Goal: Register for event/course

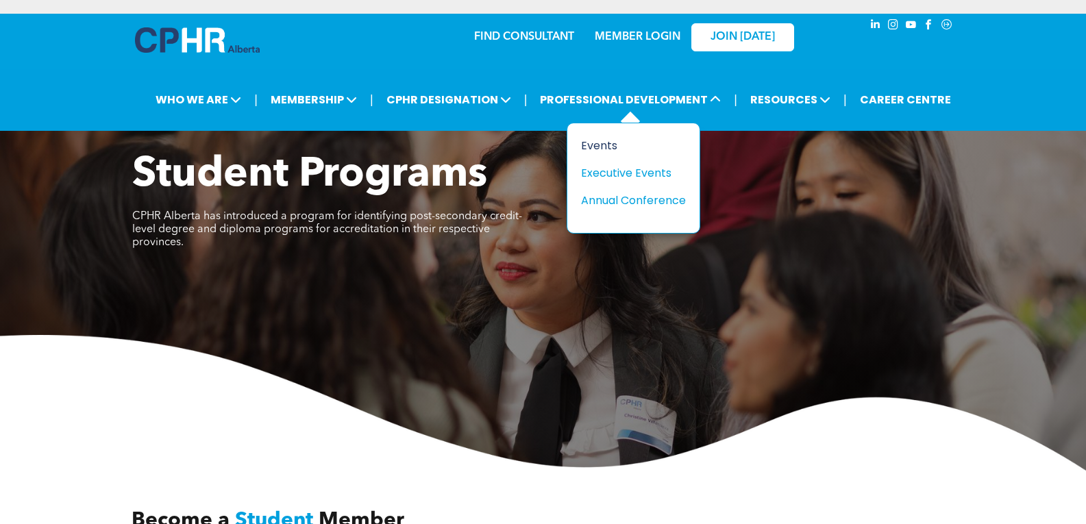
click at [613, 149] on div "Events" at bounding box center [628, 145] width 95 height 17
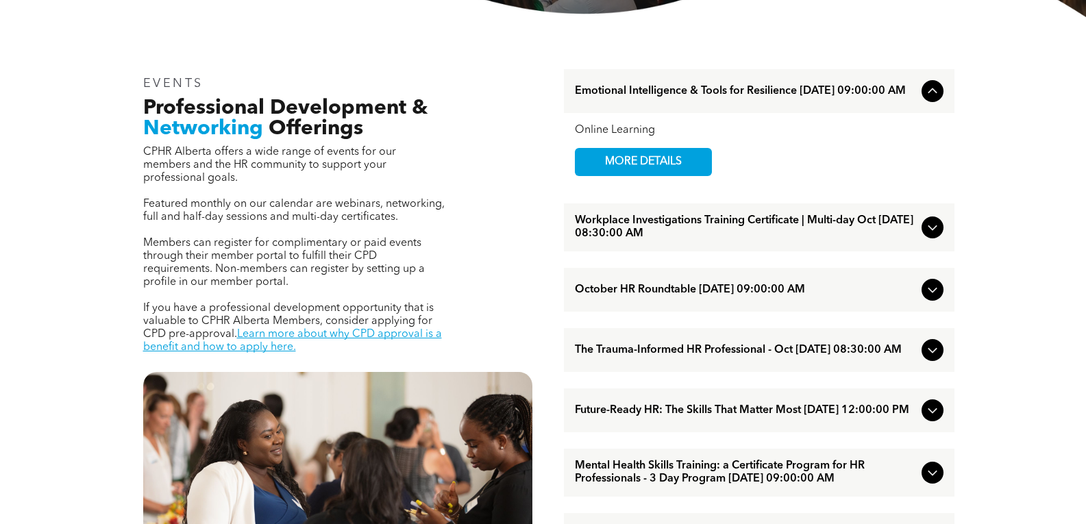
scroll to position [480, 0]
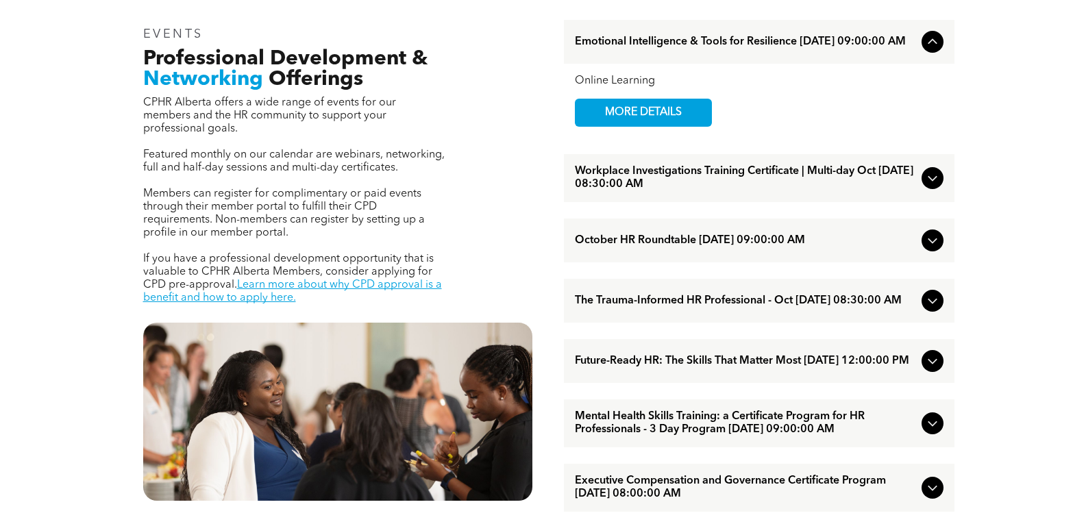
click at [777, 191] on span "Workplace Investigations Training Certificate | Multi-day Oct [DATE] 08:30:00 AM" at bounding box center [745, 178] width 341 height 26
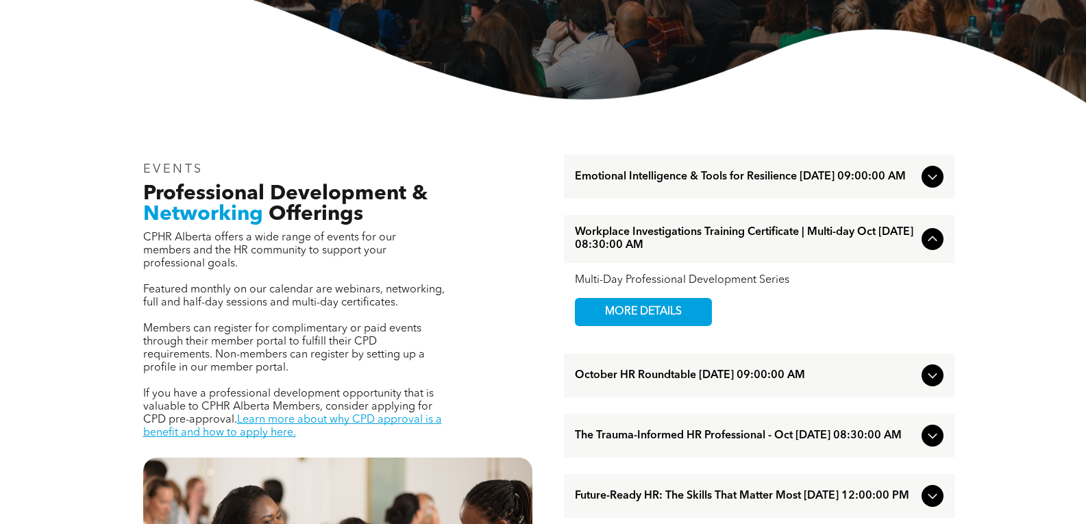
scroll to position [343, 0]
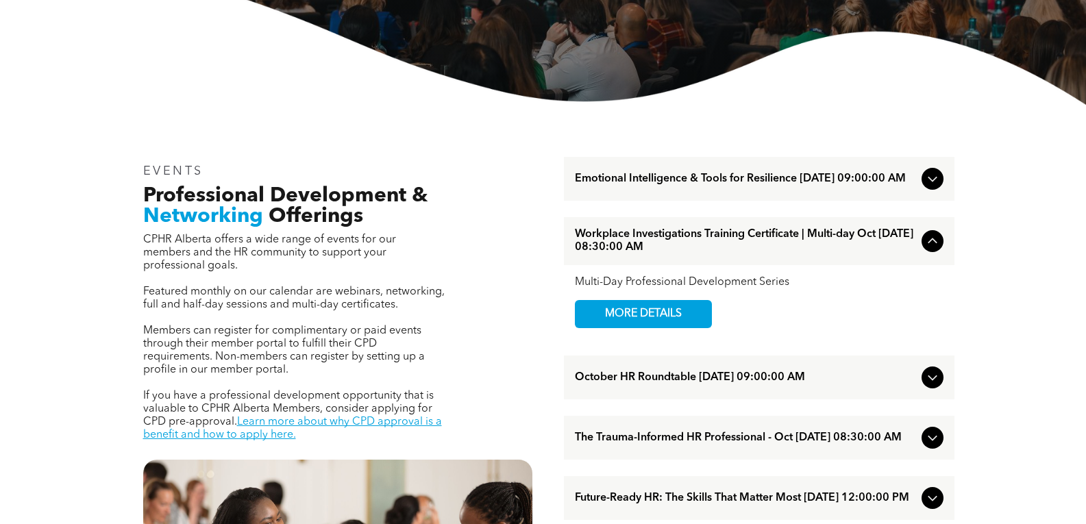
click at [698, 239] on span "Workplace Investigations Training Certificate | Multi-day Oct [DATE] 08:30:00 AM" at bounding box center [745, 241] width 341 height 26
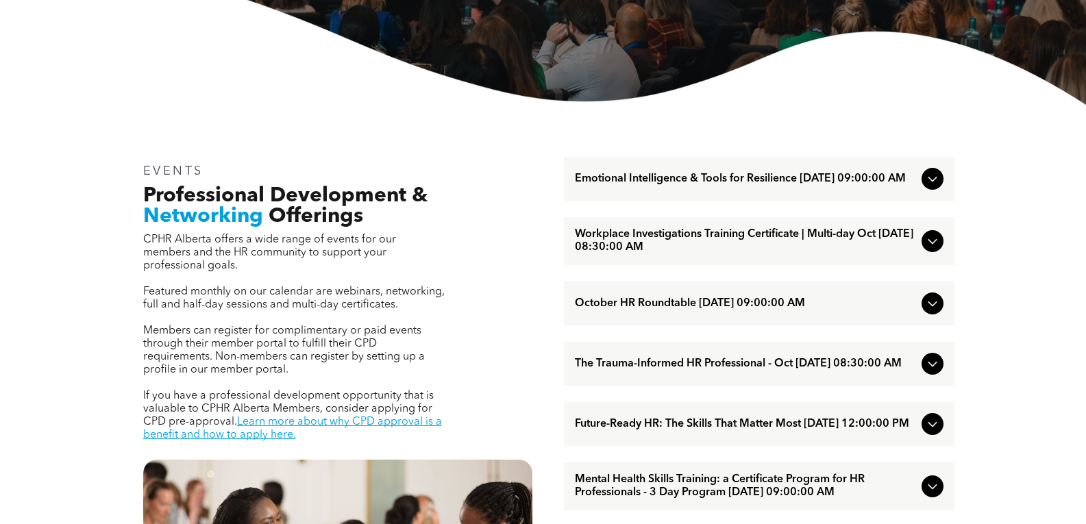
click at [698, 239] on span "Workplace Investigations Training Certificate | Multi-day Oct [DATE] 08:30:00 AM" at bounding box center [745, 241] width 341 height 26
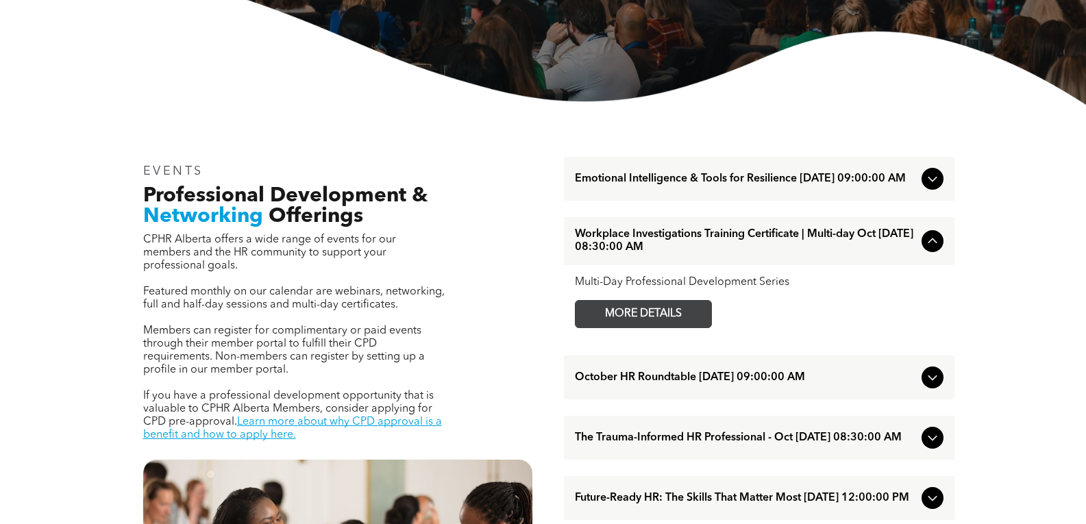
click at [670, 317] on span "MORE DETAILS" at bounding box center [643, 314] width 108 height 27
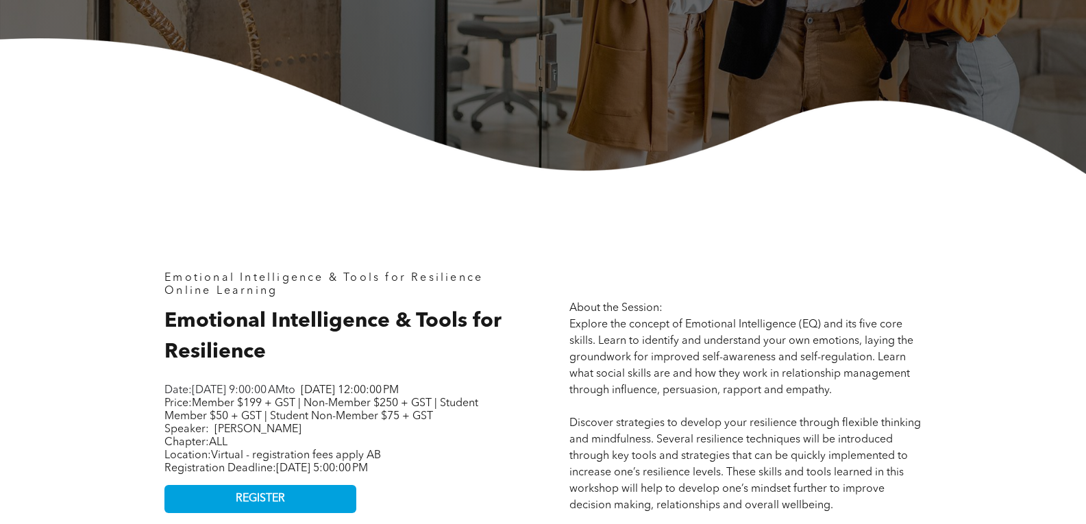
scroll to position [411, 0]
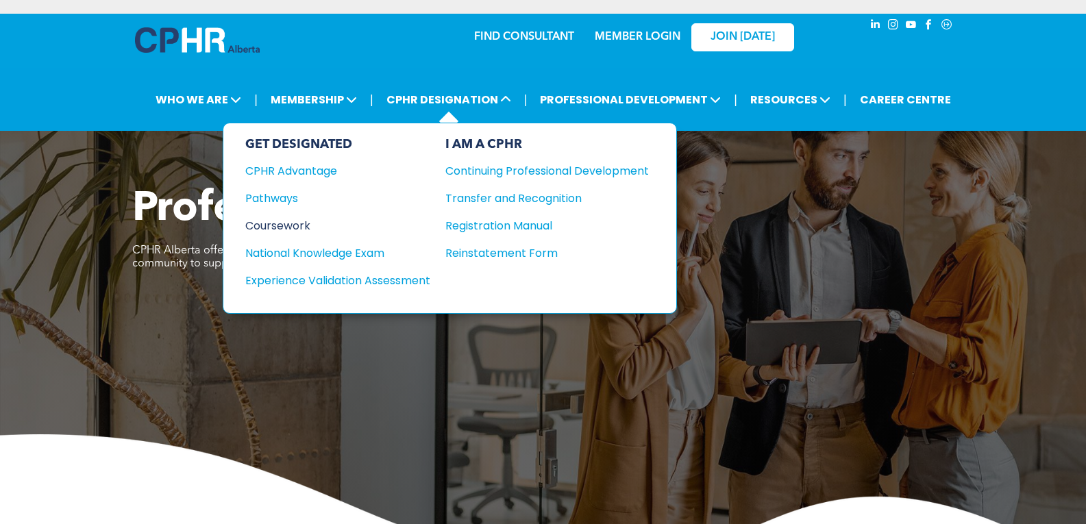
click at [295, 219] on div "Coursework" at bounding box center [328, 225] width 166 height 17
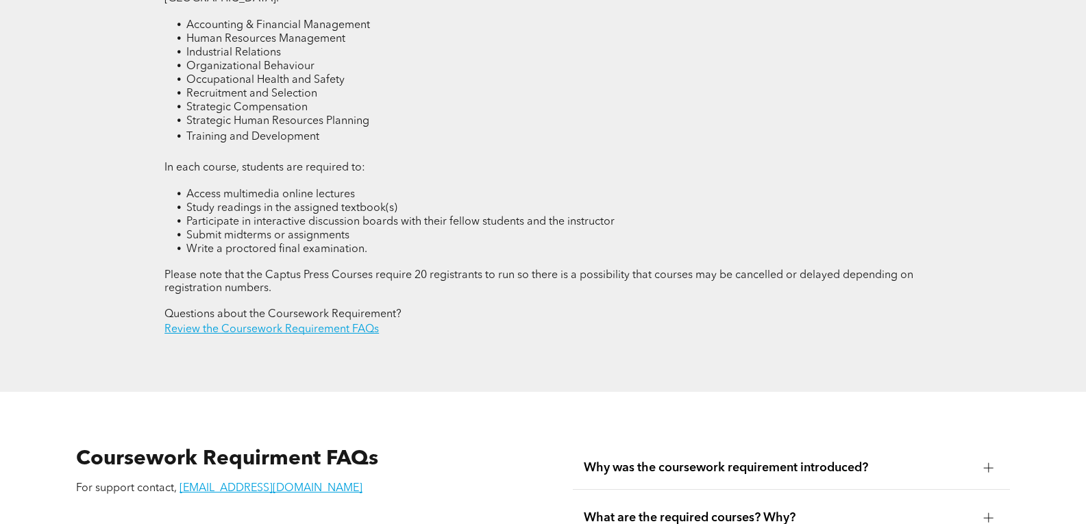
scroll to position [2055, 0]
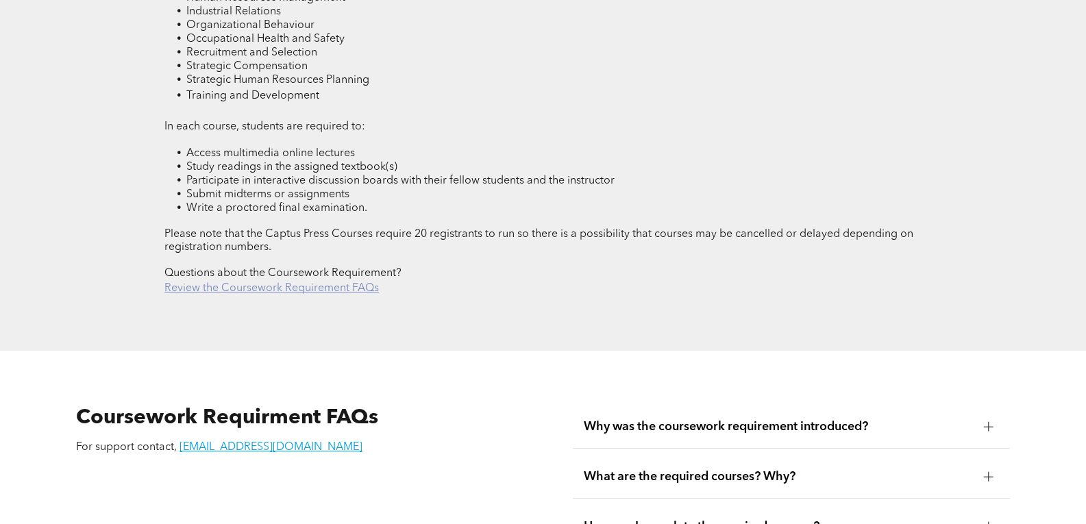
click at [268, 283] on link "Review the Coursework Requirement FAQs" at bounding box center [271, 288] width 214 height 11
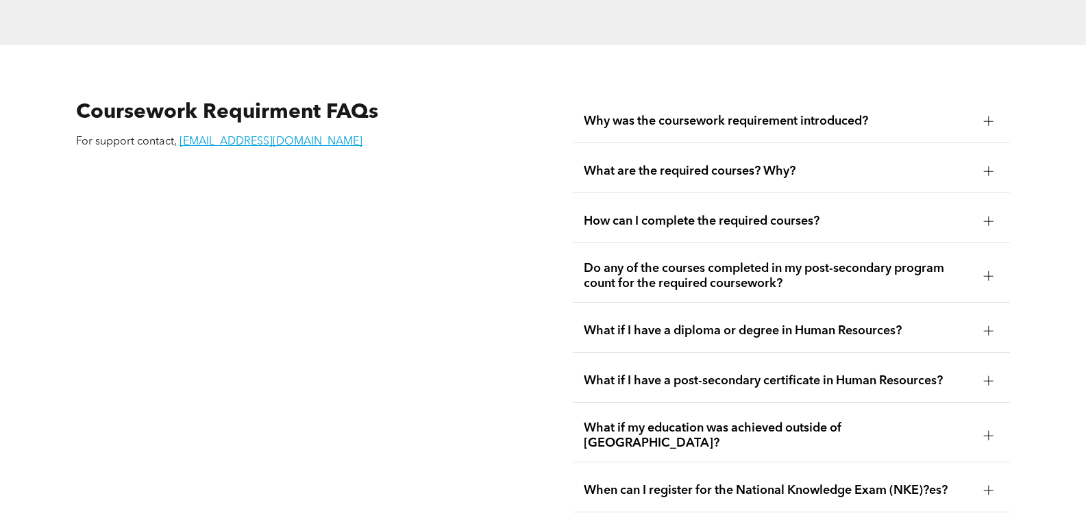
scroll to position [2380, 0]
